Goal: Task Accomplishment & Management: Use online tool/utility

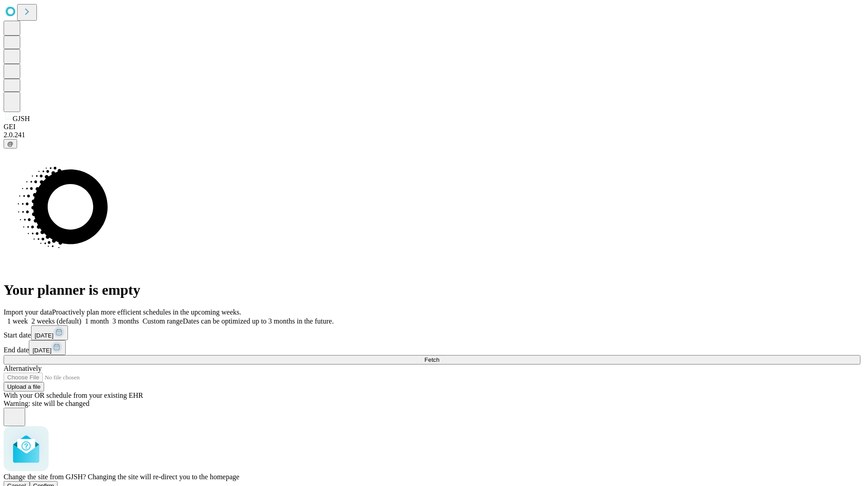
click at [54, 482] on span "Confirm" at bounding box center [43, 485] width 21 height 7
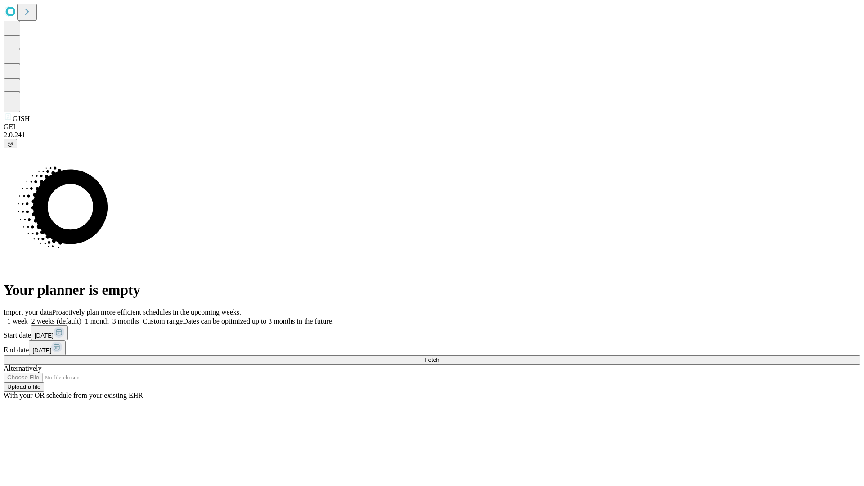
click at [28, 317] on label "1 week" at bounding box center [16, 321] width 24 height 8
click at [439, 356] on span "Fetch" at bounding box center [431, 359] width 15 height 7
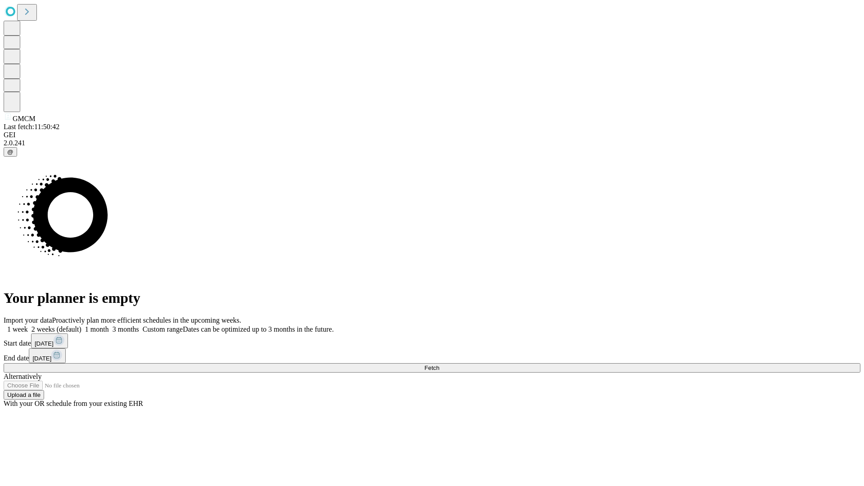
click at [28, 325] on label "1 week" at bounding box center [16, 329] width 24 height 8
click at [439, 365] on span "Fetch" at bounding box center [431, 368] width 15 height 7
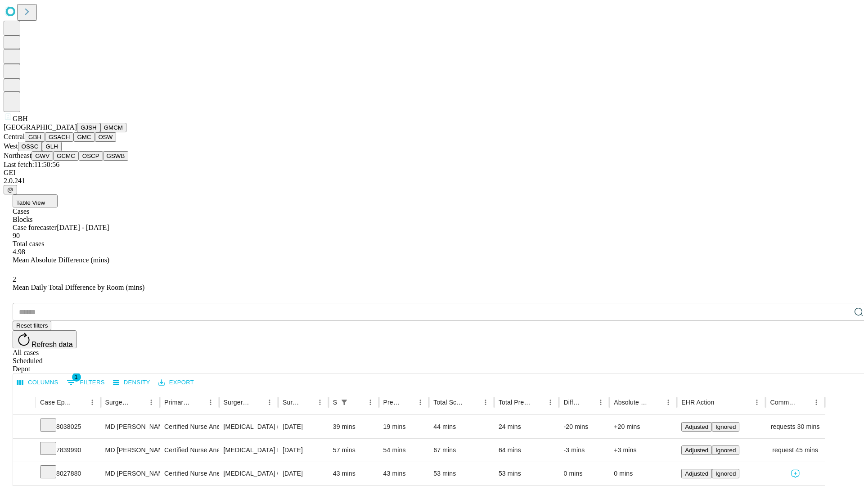
click at [70, 142] on button "GSACH" at bounding box center [59, 136] width 28 height 9
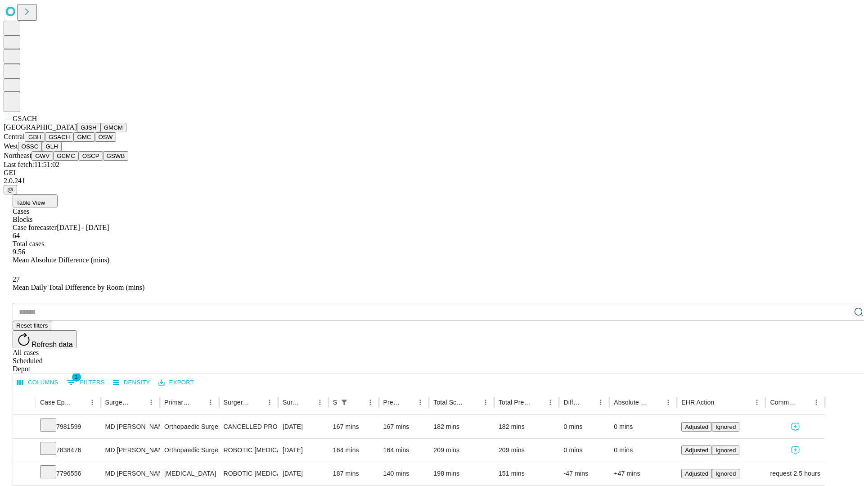
click at [73, 142] on button "GMC" at bounding box center [83, 136] width 21 height 9
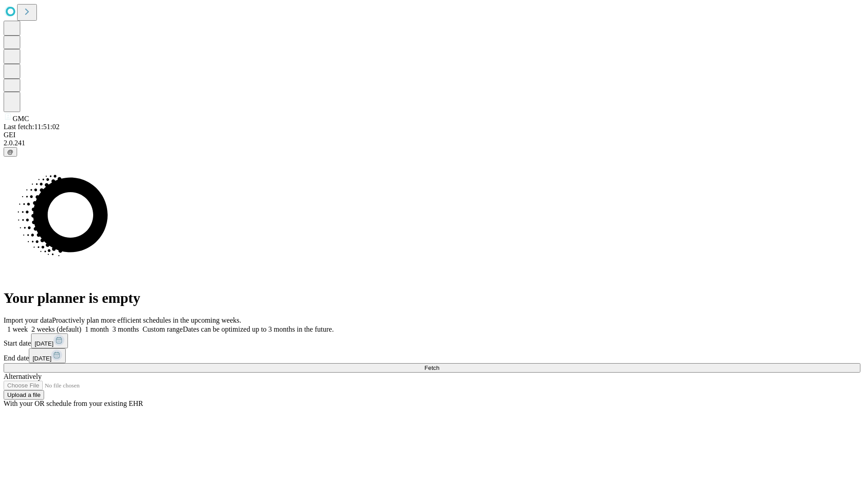
click at [28, 325] on label "1 week" at bounding box center [16, 329] width 24 height 8
click at [439, 365] on span "Fetch" at bounding box center [431, 368] width 15 height 7
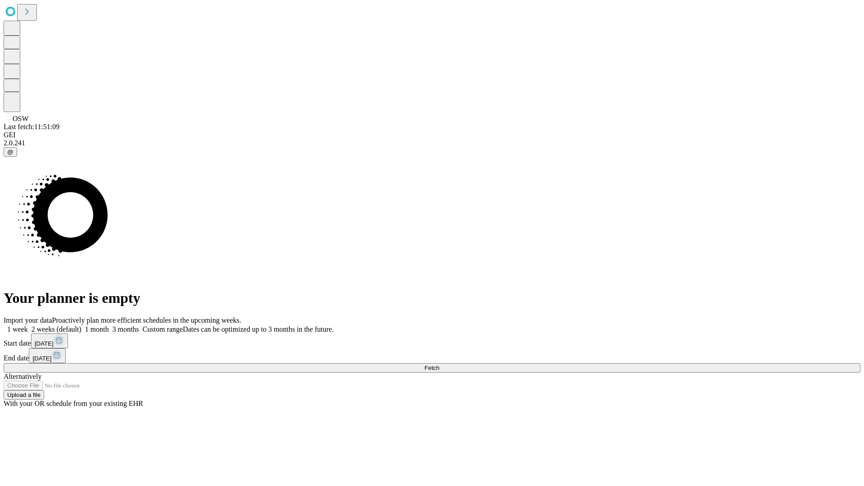
click at [28, 325] on label "1 week" at bounding box center [16, 329] width 24 height 8
click at [439, 365] on span "Fetch" at bounding box center [431, 368] width 15 height 7
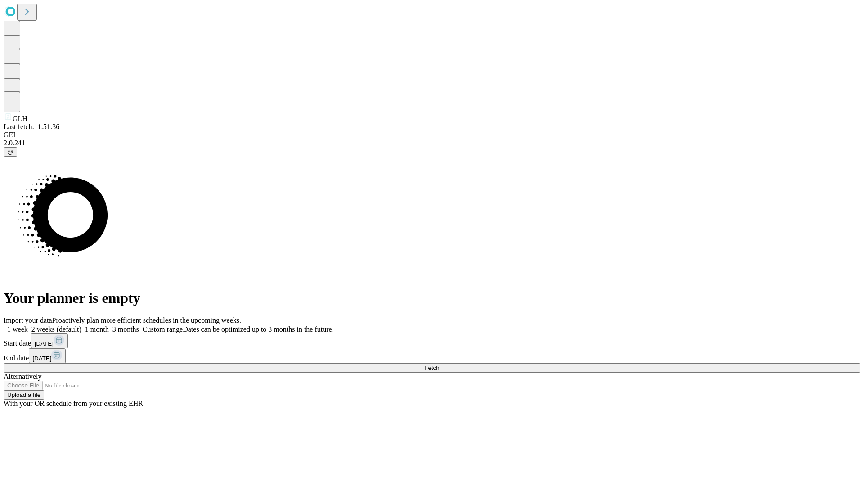
click at [439, 365] on span "Fetch" at bounding box center [431, 368] width 15 height 7
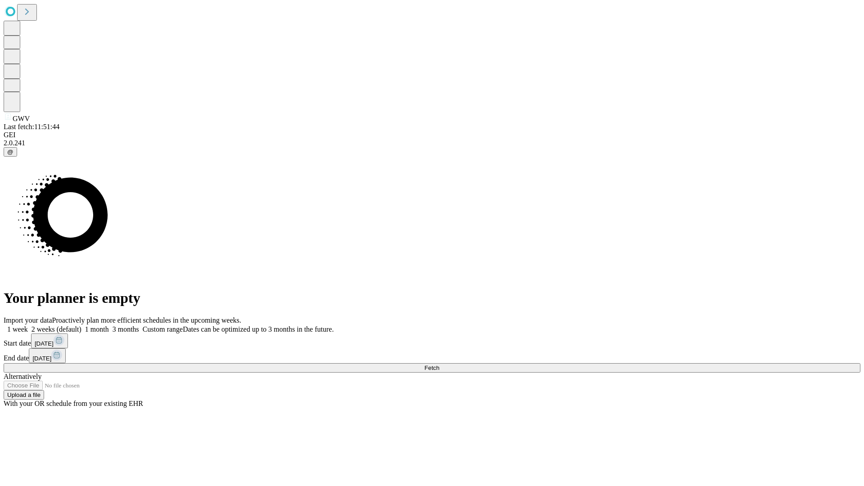
click at [28, 325] on label "1 week" at bounding box center [16, 329] width 24 height 8
click at [439, 365] on span "Fetch" at bounding box center [431, 368] width 15 height 7
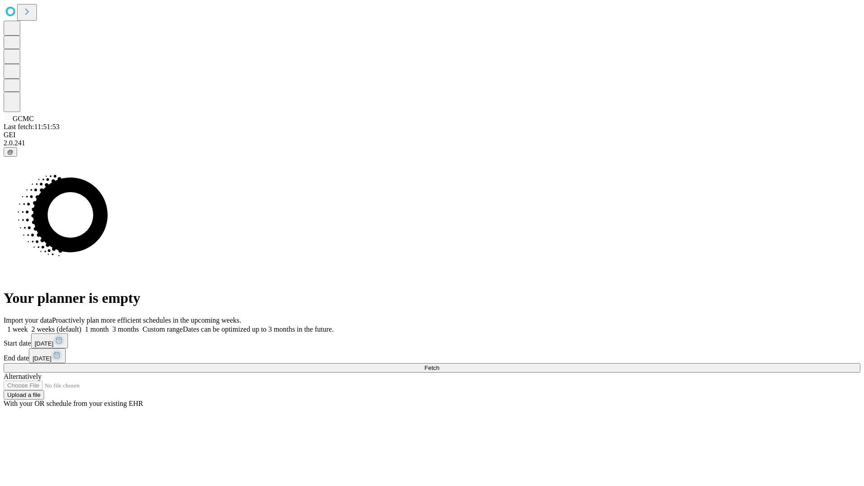
click at [28, 325] on label "1 week" at bounding box center [16, 329] width 24 height 8
click at [439, 365] on span "Fetch" at bounding box center [431, 368] width 15 height 7
click at [28, 325] on label "1 week" at bounding box center [16, 329] width 24 height 8
click at [439, 365] on span "Fetch" at bounding box center [431, 368] width 15 height 7
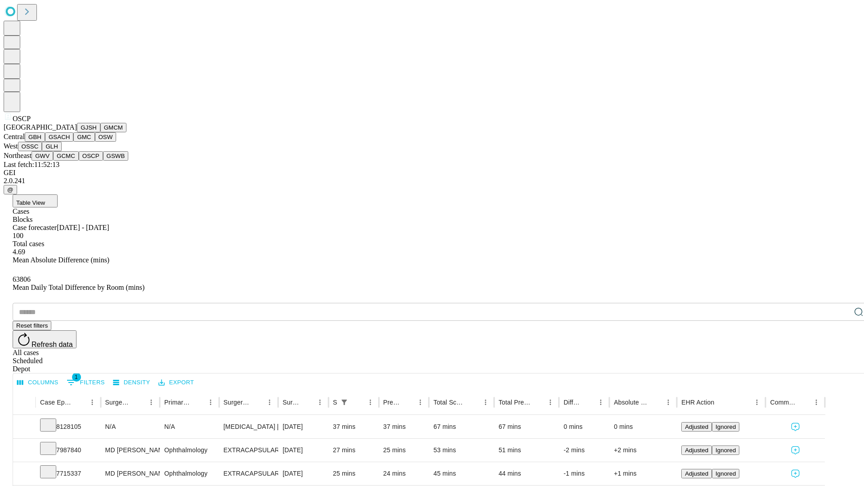
click at [103, 161] on button "GSWB" at bounding box center [116, 155] width 26 height 9
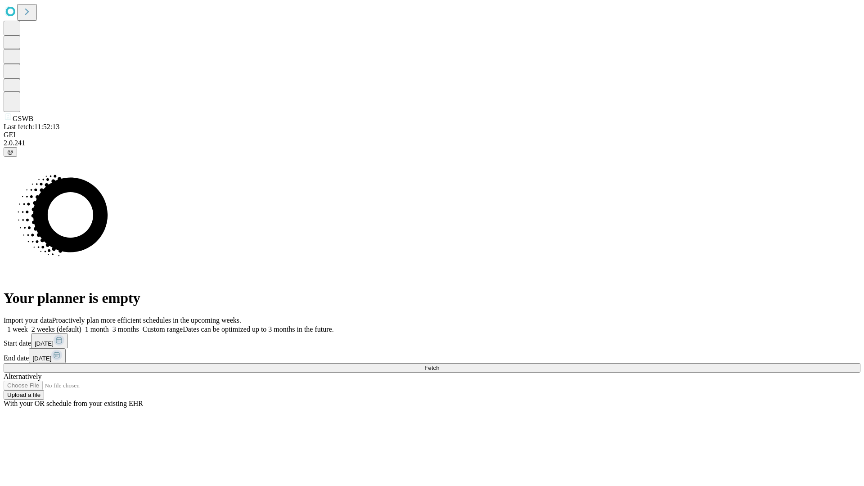
click at [28, 325] on label "1 week" at bounding box center [16, 329] width 24 height 8
click at [439, 365] on span "Fetch" at bounding box center [431, 368] width 15 height 7
